Goal: Find specific page/section: Find specific page/section

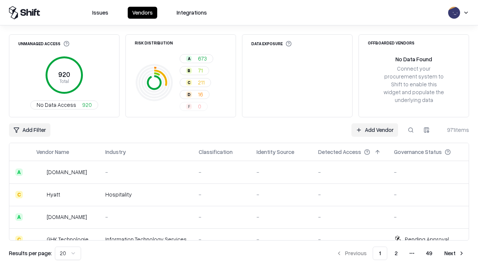
click at [239, 135] on div "Add Filter Add Vendor 971 items" at bounding box center [239, 129] width 461 height 13
click at [30, 130] on html "Issues Vendors Integrations Unmanaged Access 920 Total No Data Access 920 Risk …" at bounding box center [239, 134] width 478 height 269
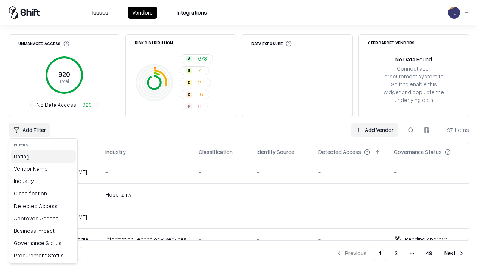
click at [43, 156] on div "Rating" at bounding box center [43, 156] width 65 height 12
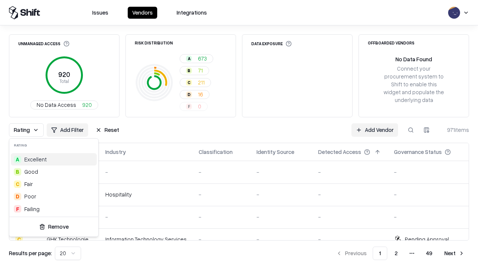
click at [239, 135] on html "Issues Vendors Integrations Unmanaged Access 920 Total No Data Access 920 Risk …" at bounding box center [239, 134] width 478 height 269
click at [239, 135] on div "Rating Add Filter Reset Add Vendor 971 items" at bounding box center [239, 129] width 461 height 13
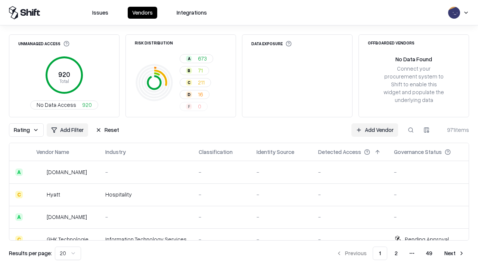
click at [107, 130] on button "Reset" at bounding box center [107, 129] width 33 height 13
click at [239, 135] on div "Add Filter Add Vendor 971 items" at bounding box center [239, 129] width 461 height 13
click at [30, 130] on html "Issues Vendors Integrations Unmanaged Access 920 Total No Data Access 920 Risk …" at bounding box center [239, 134] width 478 height 269
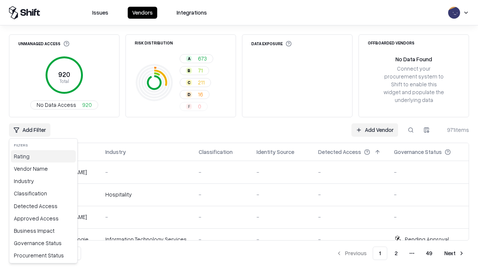
click at [43, 156] on div "Rating" at bounding box center [43, 156] width 65 height 12
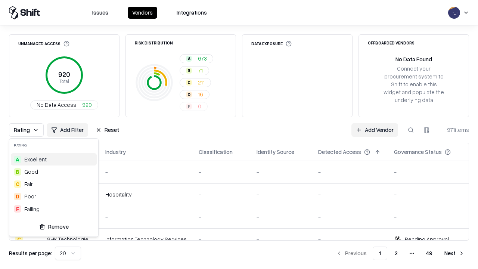
click at [54, 196] on div "D Poor" at bounding box center [54, 196] width 86 height 12
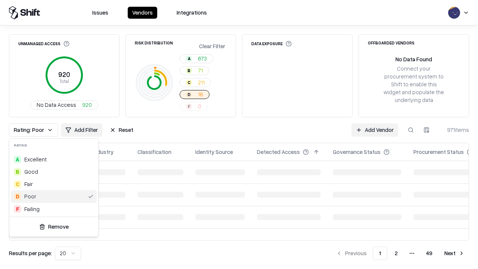
click at [239, 135] on html "Issues Vendors Integrations Unmanaged Access 920 Total No Data Access 920 Risk …" at bounding box center [239, 134] width 478 height 269
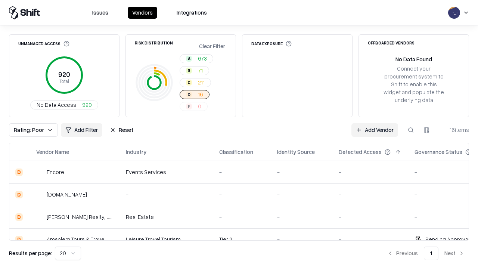
click at [239, 135] on div "Rating: Poor Add Filter Reset Add Vendor 16 items" at bounding box center [239, 129] width 461 height 13
click at [121, 130] on button "Reset" at bounding box center [121, 129] width 33 height 13
click at [239, 135] on div "Add Filter Add Vendor 16 items" at bounding box center [239, 129] width 461 height 13
click at [30, 130] on html "Issues Vendors Integrations Unmanaged Access 920 Total No Data Access 920 Risk …" at bounding box center [239, 134] width 478 height 269
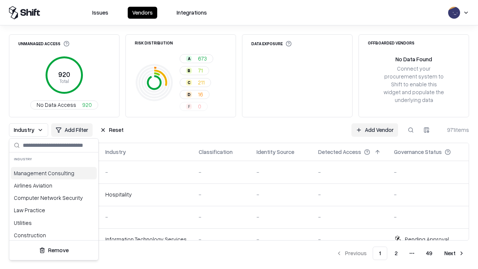
click at [239, 135] on html "Issues Vendors Integrations Unmanaged Access 920 Total No Data Access 920 Risk …" at bounding box center [239, 134] width 478 height 269
click at [239, 135] on div "Industry Add Filter Reset Add Vendor 971 items" at bounding box center [239, 129] width 461 height 13
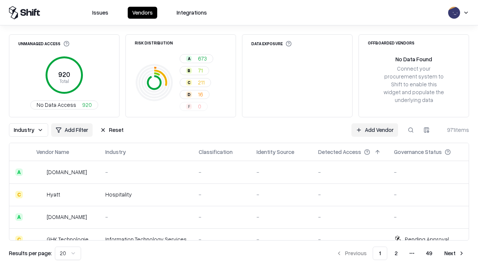
click at [112, 130] on button "Reset" at bounding box center [112, 129] width 33 height 13
